Goal: Information Seeking & Learning: Learn about a topic

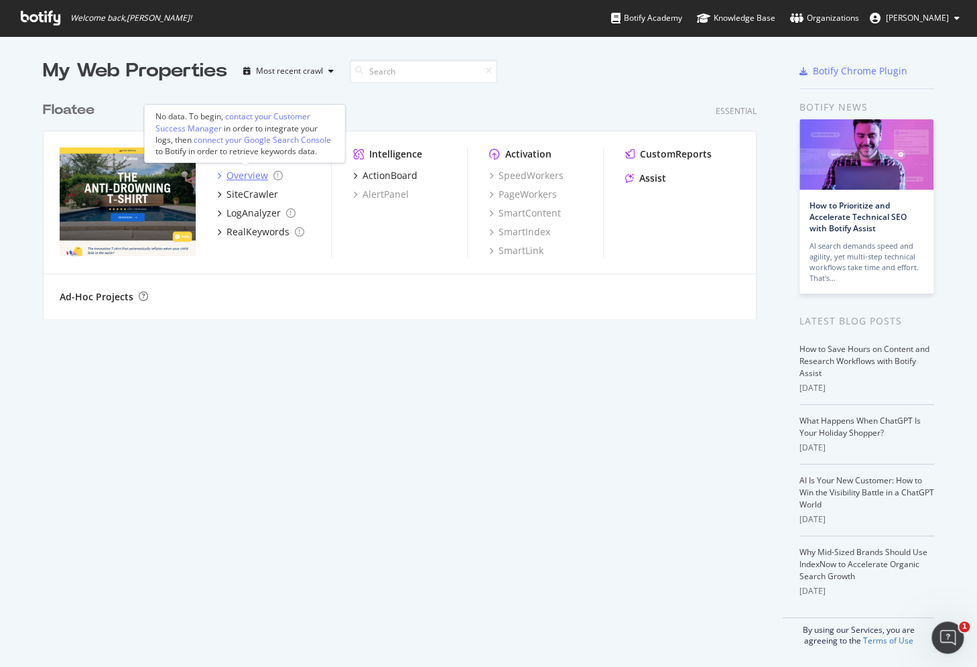
click at [247, 175] on div "Overview" at bounding box center [248, 175] width 42 height 13
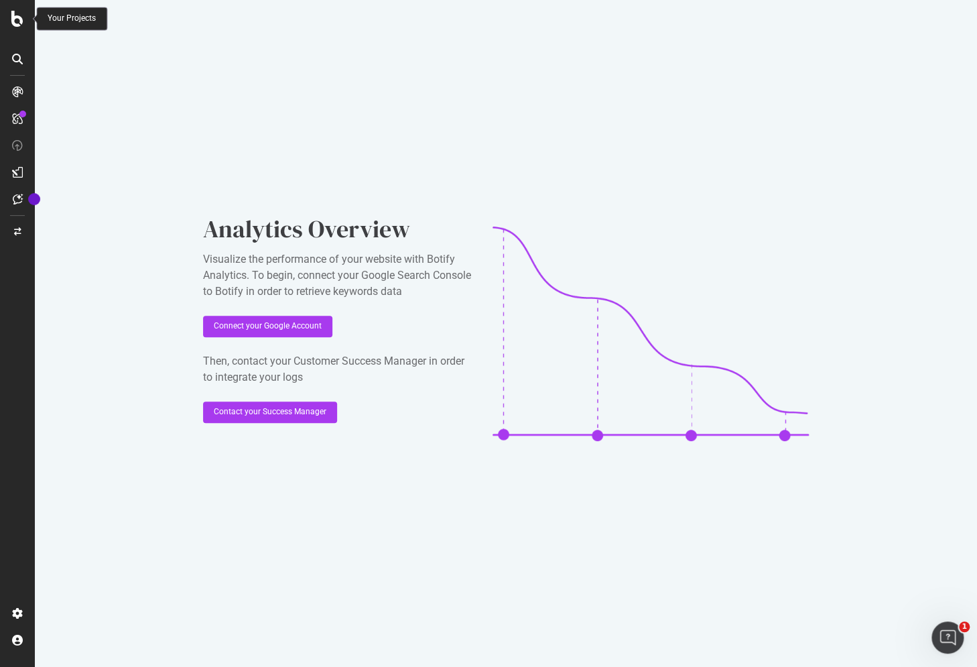
click at [18, 12] on icon at bounding box center [17, 19] width 12 height 16
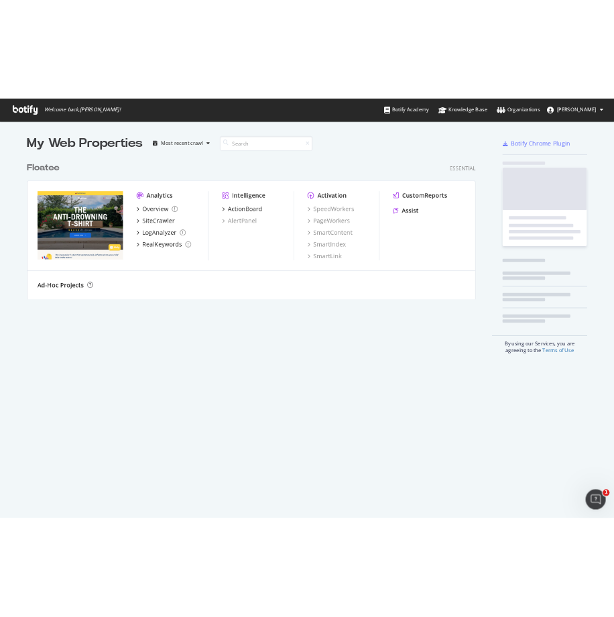
scroll to position [657, 957]
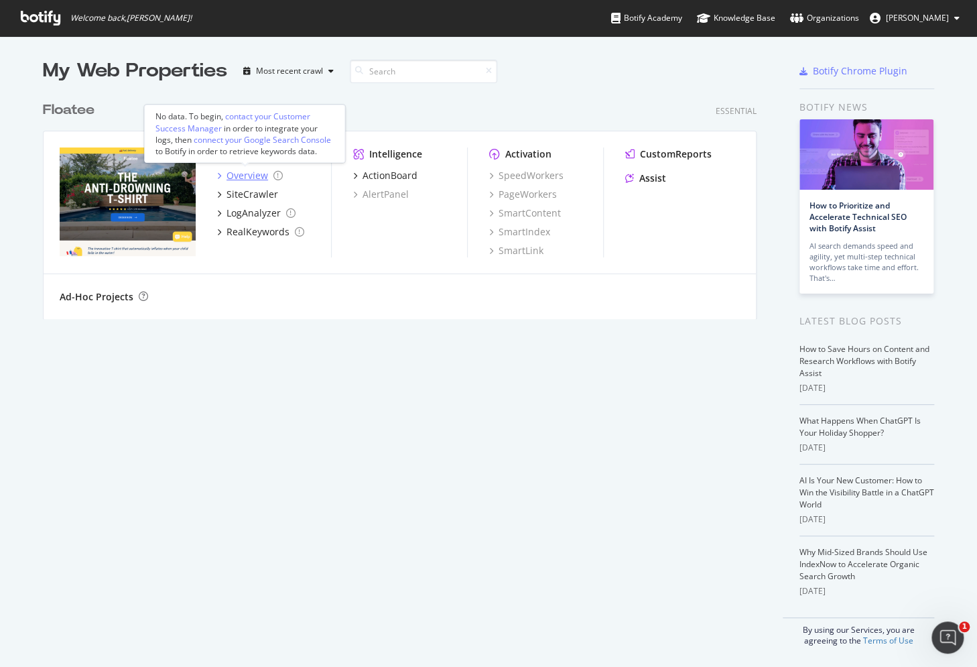
click at [252, 176] on div "Overview" at bounding box center [248, 175] width 42 height 13
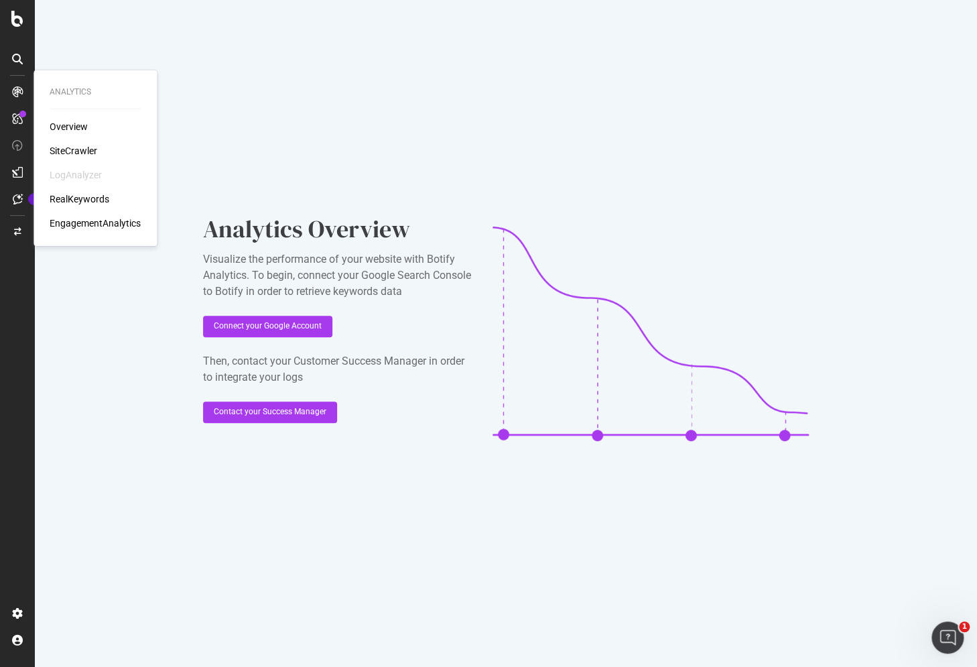
click at [12, 82] on div at bounding box center [17, 91] width 21 height 21
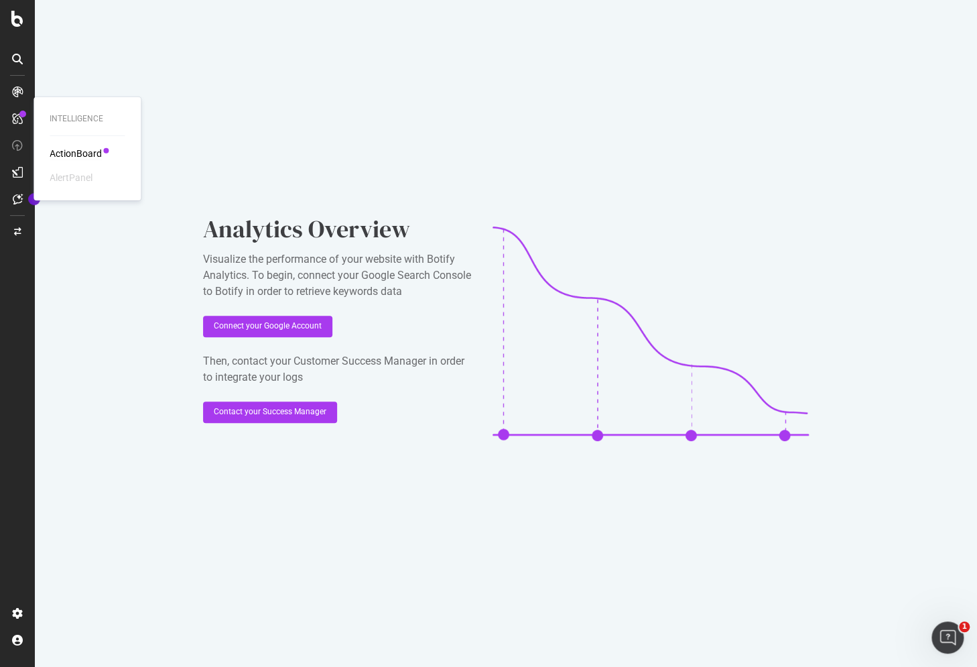
drag, startPoint x: 97, startPoint y: 166, endPoint x: 90, endPoint y: 153, distance: 14.7
click at [97, 166] on div "ActionBoard AlertPanel" at bounding box center [87, 166] width 75 height 38
click at [89, 151] on div "ActionBoard" at bounding box center [76, 153] width 52 height 13
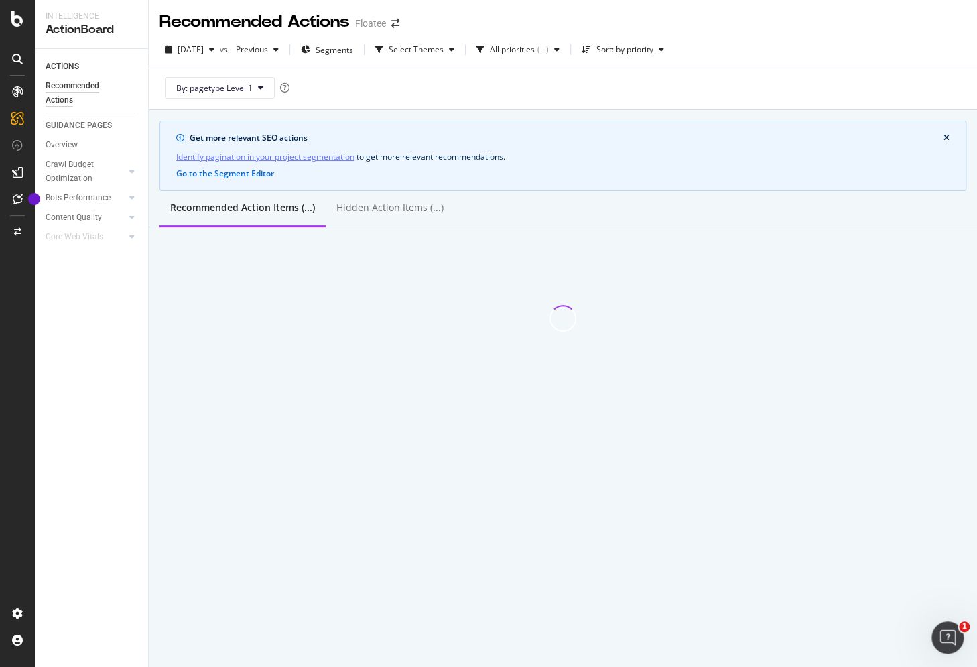
click at [135, 279] on div "ACTIONS Recommended Actions GUIDANCE PAGES Overview Crawl Budget Optimization L…" at bounding box center [91, 358] width 113 height 618
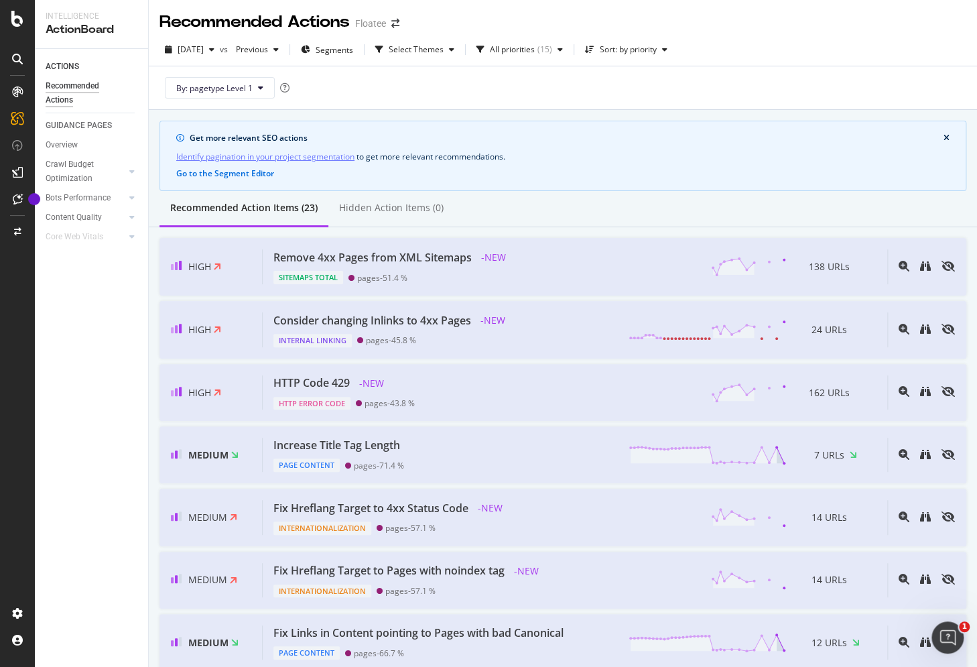
click at [22, 174] on icon at bounding box center [17, 172] width 11 height 11
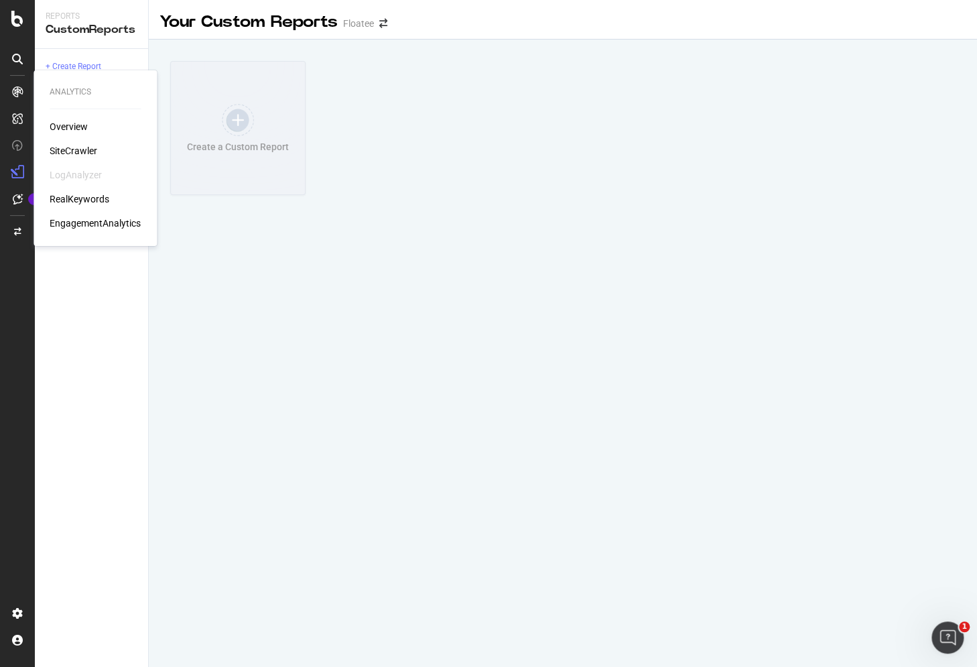
click at [78, 149] on div "SiteCrawler" at bounding box center [74, 150] width 48 height 13
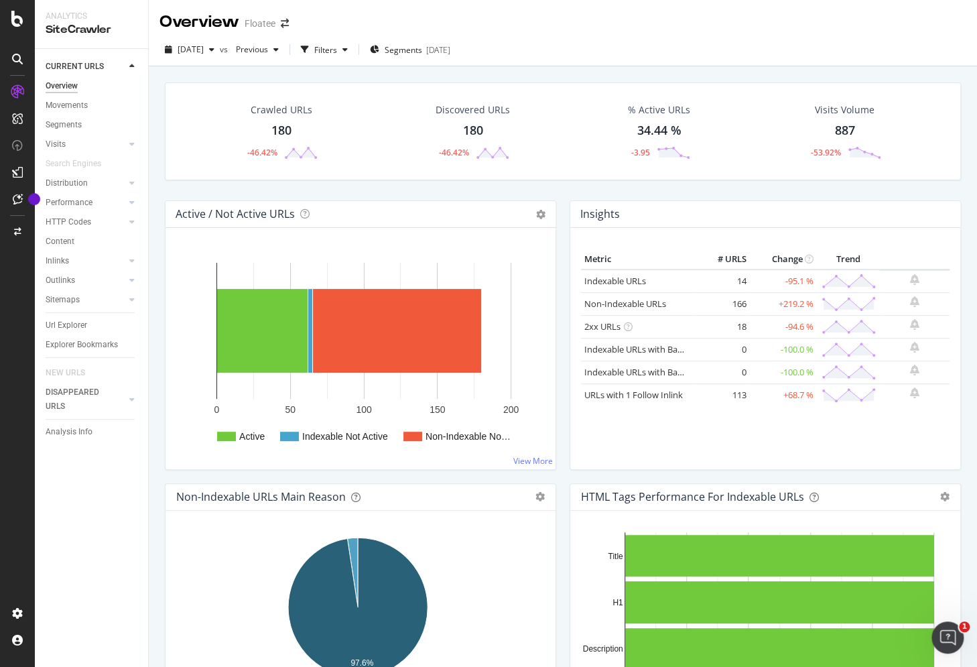
click at [254, 183] on div "Crawled URLs 180 -46.42% Discovered URLs 180 -46.42% % Active URLs 34.44 % -3.9…" at bounding box center [563, 141] width 810 height 118
